Goal: Information Seeking & Learning: Check status

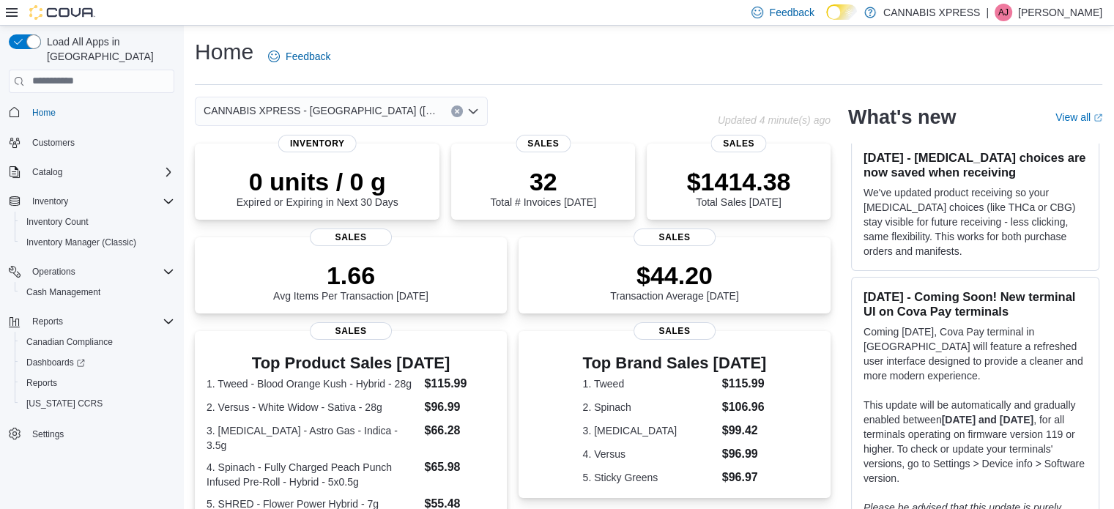
click at [736, 228] on div "0 units / 0 g Expired or Expiring in Next 30 Days Inventory 32 Total # Invoices…" at bounding box center [513, 491] width 636 height 694
click at [762, 187] on p "$1414.38" at bounding box center [739, 180] width 104 height 29
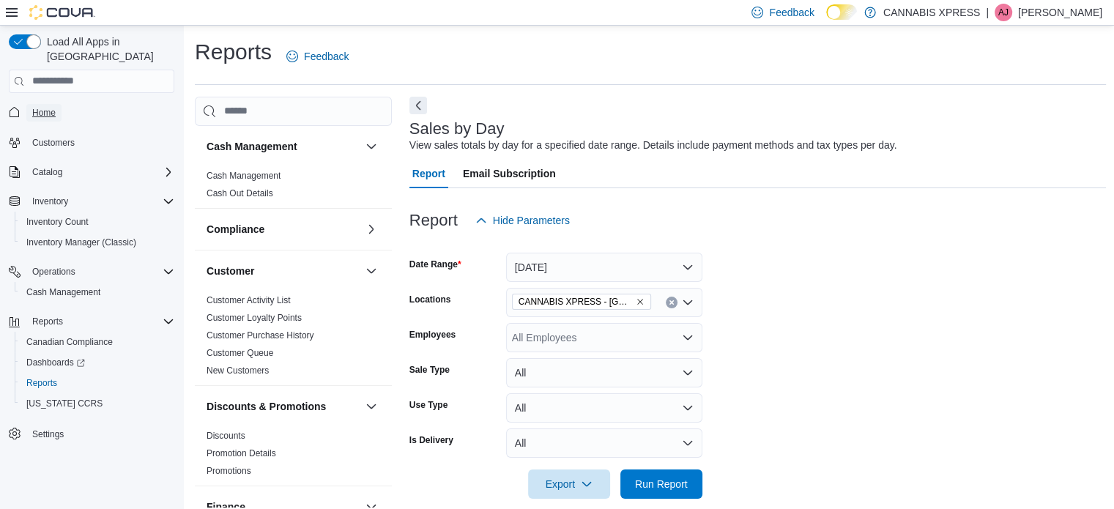
click at [56, 104] on link "Home" at bounding box center [43, 113] width 35 height 18
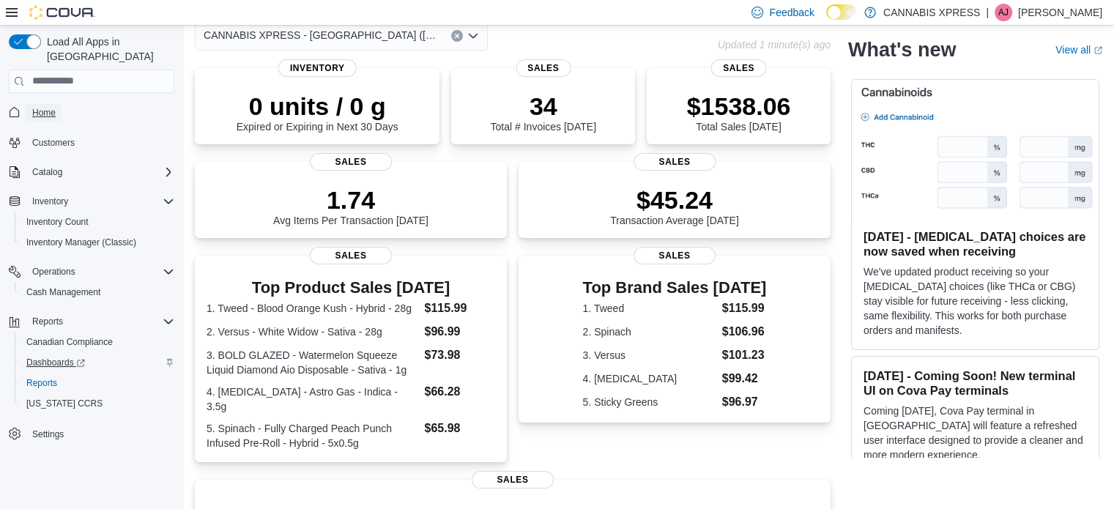
scroll to position [146, 0]
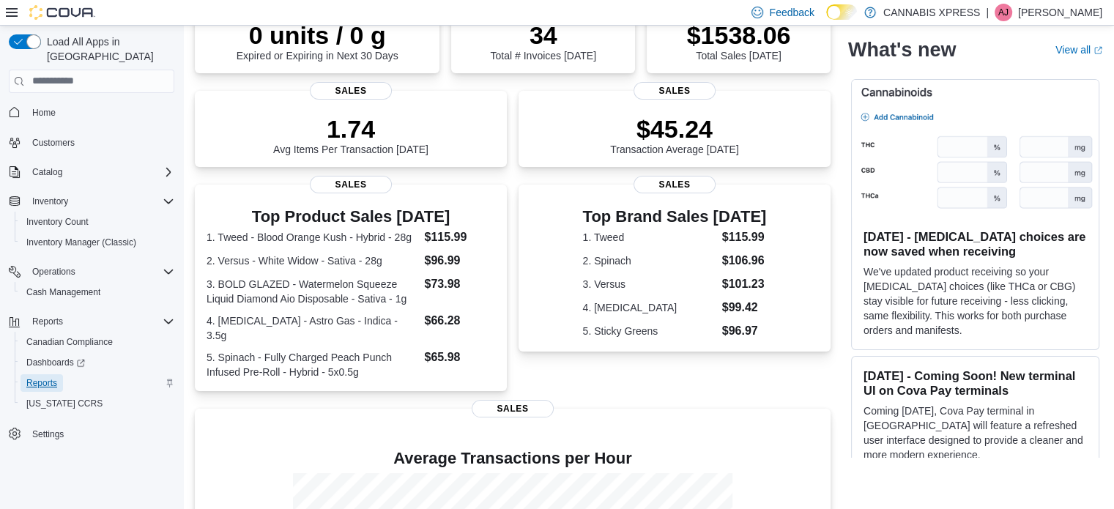
click at [46, 377] on span "Reports" at bounding box center [41, 383] width 31 height 12
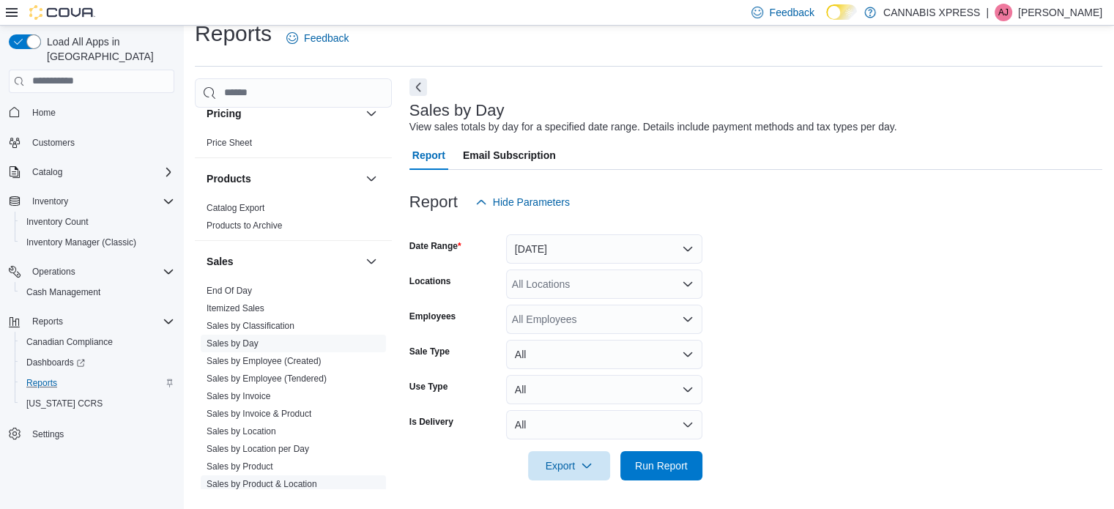
scroll to position [952, 0]
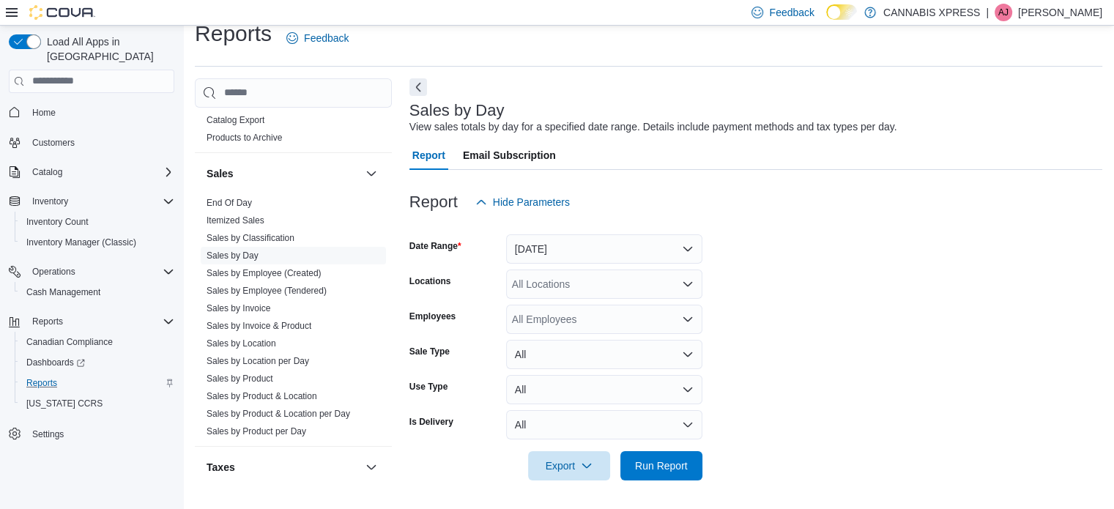
click at [214, 198] on link "End Of Day" at bounding box center [229, 203] width 45 height 10
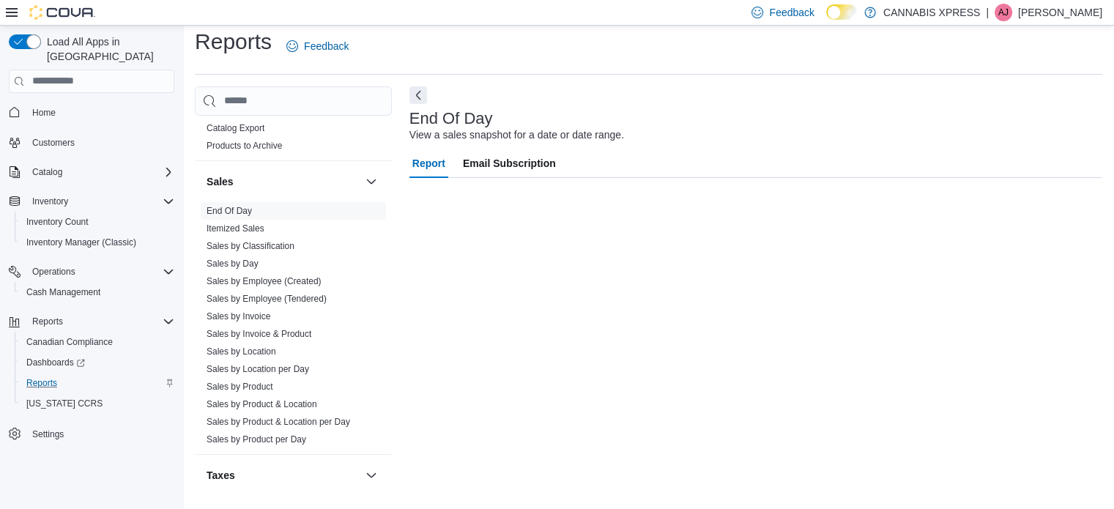
scroll to position [10, 0]
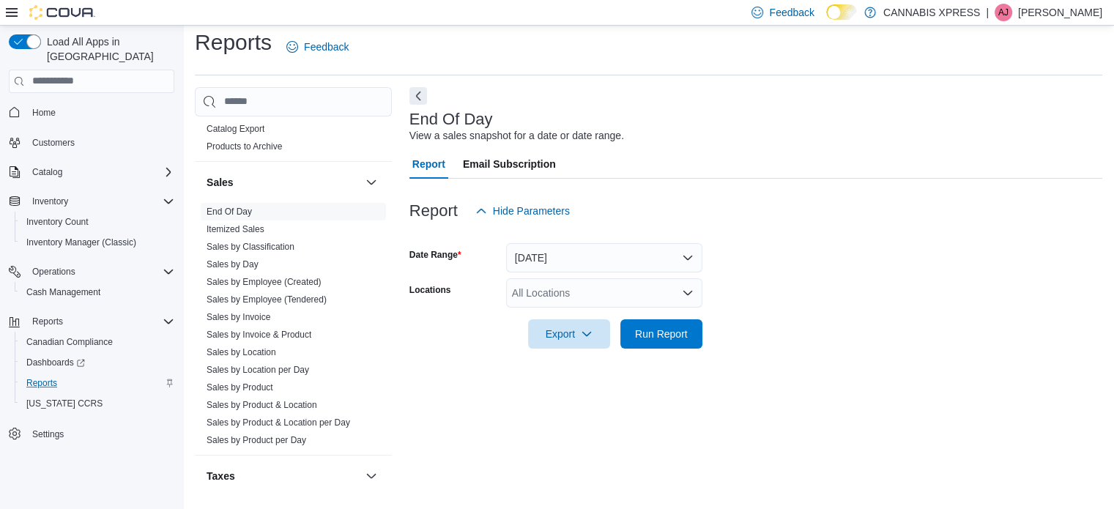
click at [619, 294] on div "All Locations" at bounding box center [604, 292] width 196 height 29
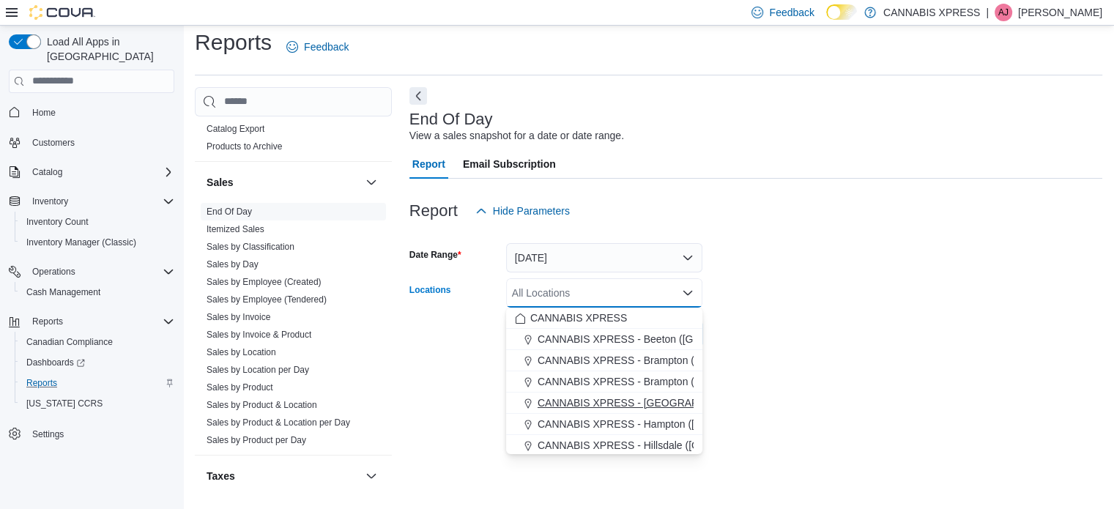
click at [675, 402] on span "CANNABIS XPRESS - Delhi (Main Street)" at bounding box center [702, 402] width 329 height 15
click at [814, 345] on form "Date Range Today Locations CANNABIS XPRESS - Delhi (Main Street) Combo box. Sel…" at bounding box center [755, 287] width 693 height 123
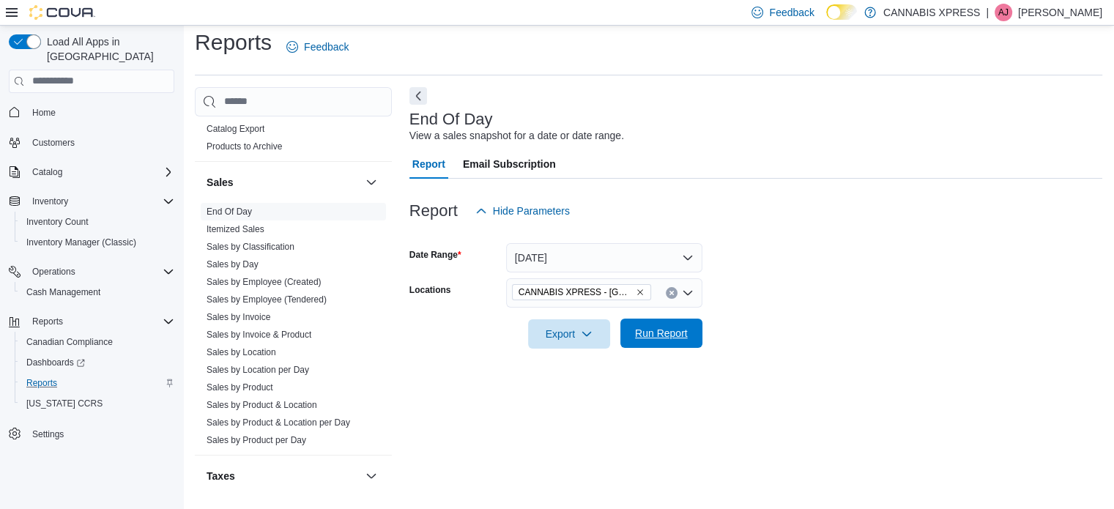
click at [642, 332] on span "Run Report" at bounding box center [661, 333] width 53 height 15
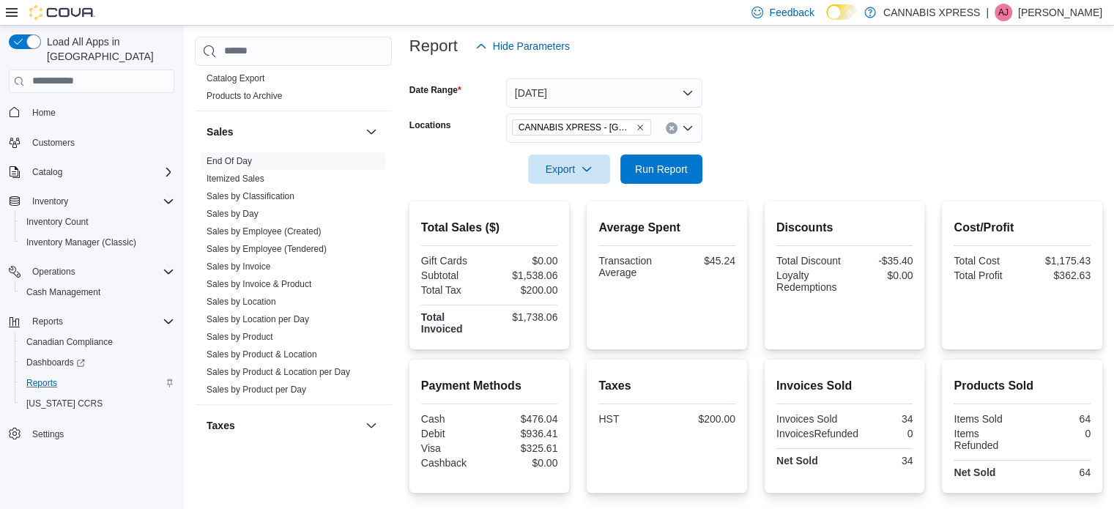
scroll to position [254, 0]
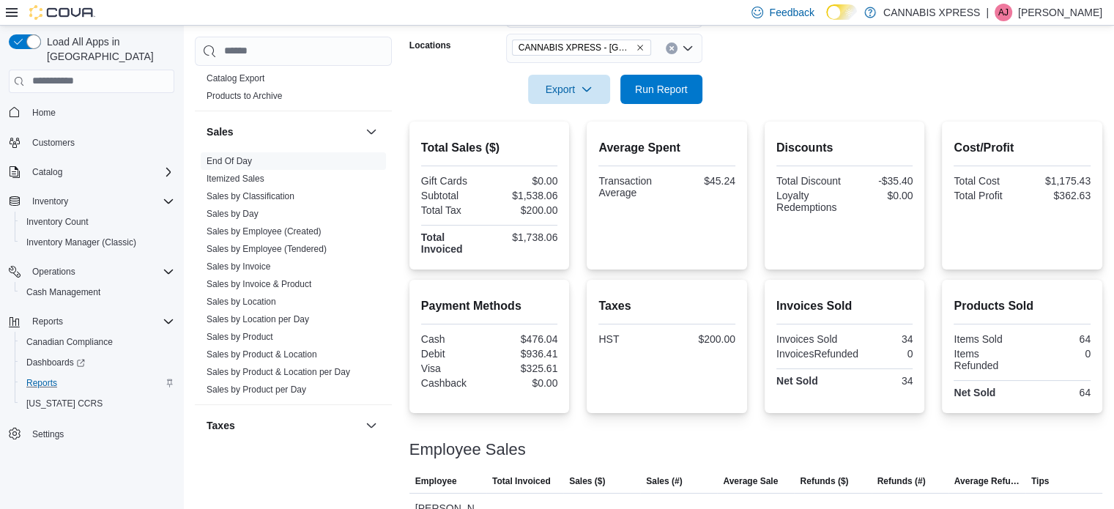
click at [534, 332] on div "Payment Methods Cash $476.04 Debit $936.41 Visa $325.61 Cashback $0.00" at bounding box center [489, 344] width 137 height 94
click at [540, 339] on div "$476.04" at bounding box center [524, 339] width 65 height 12
copy div "$476.04"
